Goal: Task Accomplishment & Management: Use online tool/utility

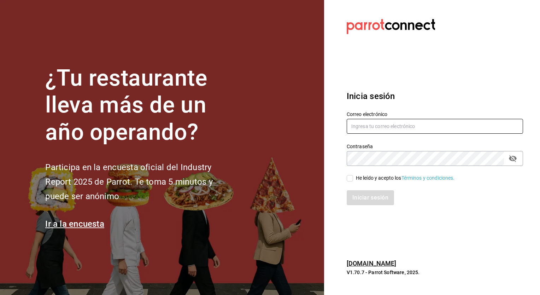
type input "erik.juarez@grupocosteno.com"
click at [354, 180] on span "He leído y acepto los Términos y condiciones." at bounding box center [404, 177] width 102 height 7
click at [353, 180] on input "He leído y acepto los Términos y condiciones." at bounding box center [350, 178] width 6 height 6
checkbox input "true"
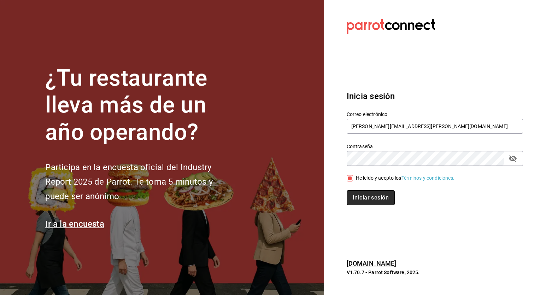
click at [358, 196] on button "Iniciar sesión" at bounding box center [371, 197] width 48 height 15
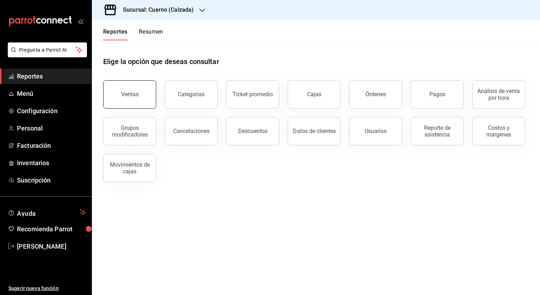
click at [141, 98] on button "Ventas" at bounding box center [129, 94] width 53 height 28
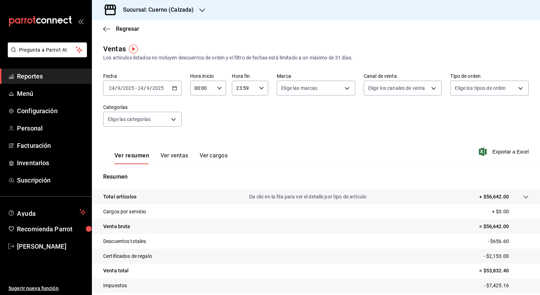
click at [175, 89] on icon "button" at bounding box center [174, 88] width 5 height 5
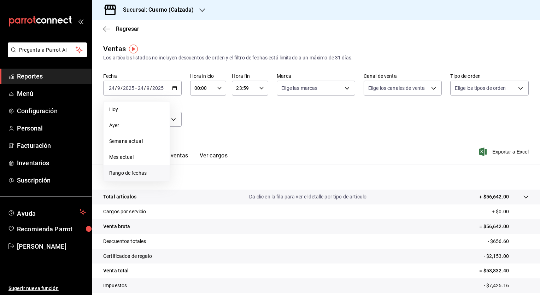
click at [132, 172] on span "Rango de fechas" at bounding box center [136, 172] width 55 height 7
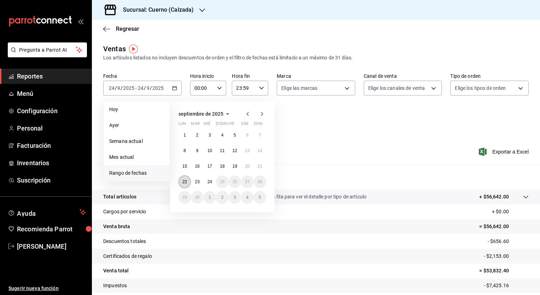
click at [186, 180] on abbr "22" at bounding box center [184, 181] width 5 height 5
click at [201, 182] on button "23" at bounding box center [197, 181] width 12 height 13
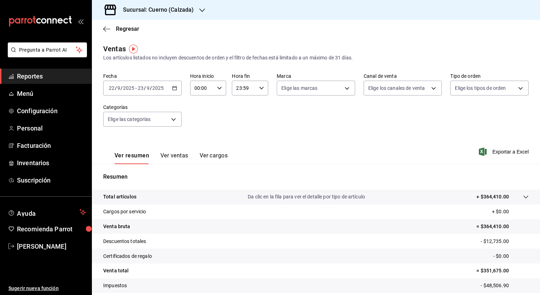
click at [217, 87] on icon "button" at bounding box center [219, 88] width 5 height 5
click at [257, 83] on div at bounding box center [270, 147] width 540 height 295
click at [259, 87] on icon "button" at bounding box center [261, 88] width 5 height 5
click at [240, 105] on span "00" at bounding box center [239, 106] width 7 height 6
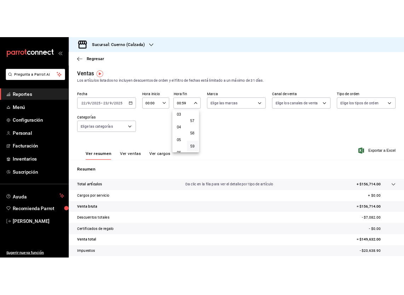
scroll to position [51, 0]
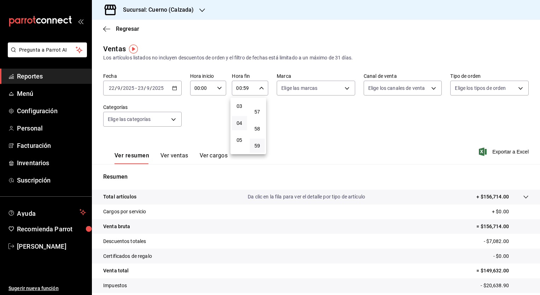
click at [235, 121] on button "04" at bounding box center [239, 123] width 15 height 14
type input "04:59"
click at [509, 152] on div at bounding box center [270, 147] width 540 height 295
click at [509, 152] on span "Exportar a Excel" at bounding box center [505, 151] width 48 height 8
